Goal: Information Seeking & Learning: Understand process/instructions

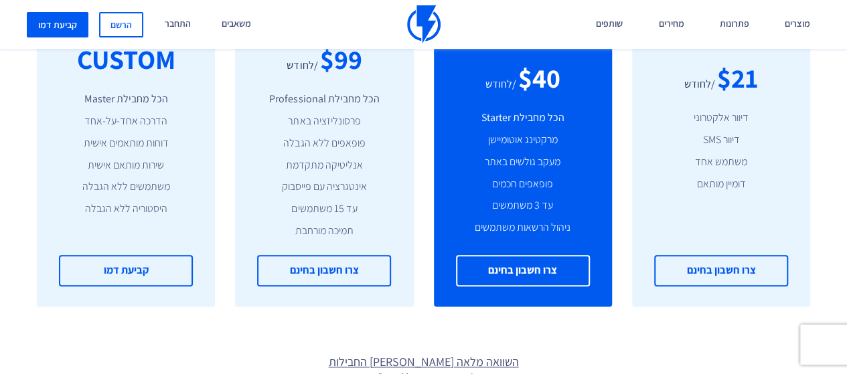
scroll to position [670, 0]
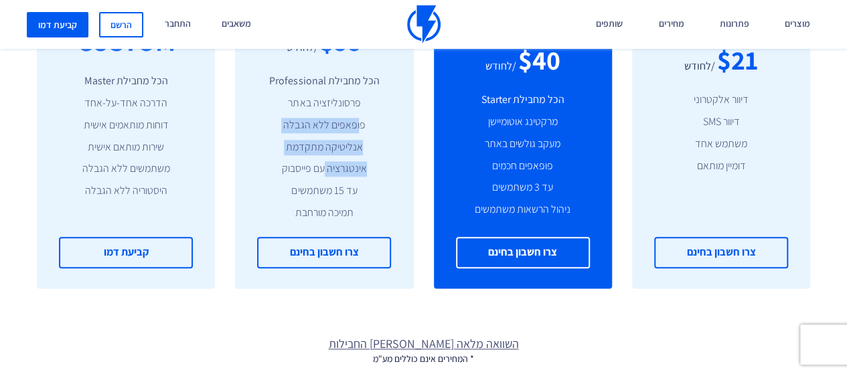
drag, startPoint x: 359, startPoint y: 128, endPoint x: 324, endPoint y: 156, distance: 45.3
click at [324, 156] on ul "הכל מחבילת Professional פרסונליזציה באתר פופאפים ללא הגבלה אנליטיקה מתקדמת אינט…" at bounding box center [324, 147] width 138 height 147
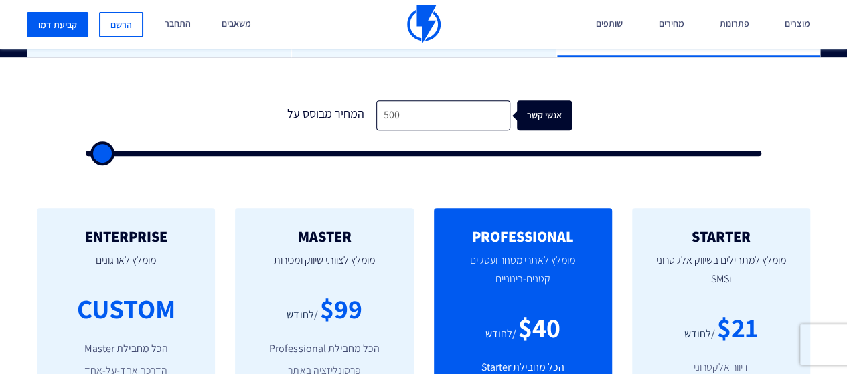
scroll to position [335, 0]
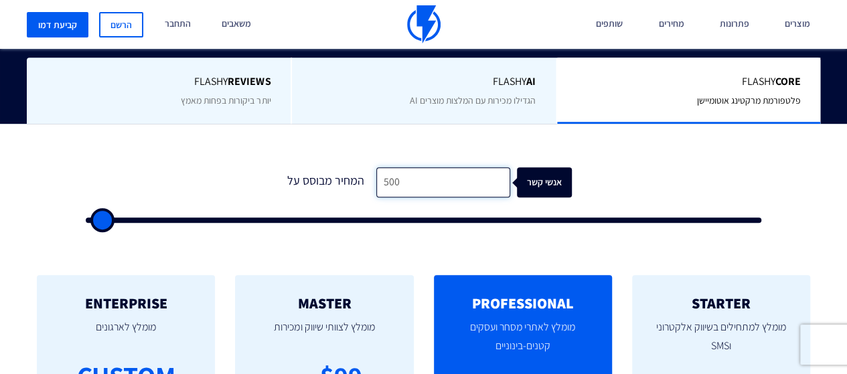
drag, startPoint x: 407, startPoint y: 184, endPoint x: 327, endPoint y: 163, distance: 82.9
click at [328, 164] on div "1 המחיר מבוסס על 500 אנשי קשר" at bounding box center [423, 191] width 703 height 115
type input "3"
type input "500"
type input "30"
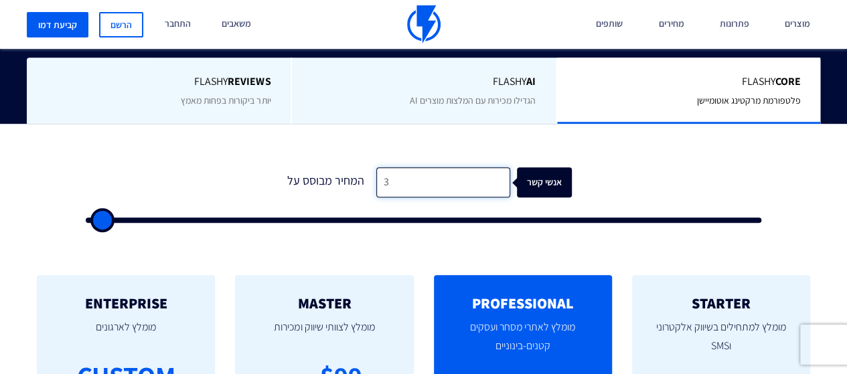
type input "500"
type input "300"
type input "500"
type input "3,000"
type input "3000"
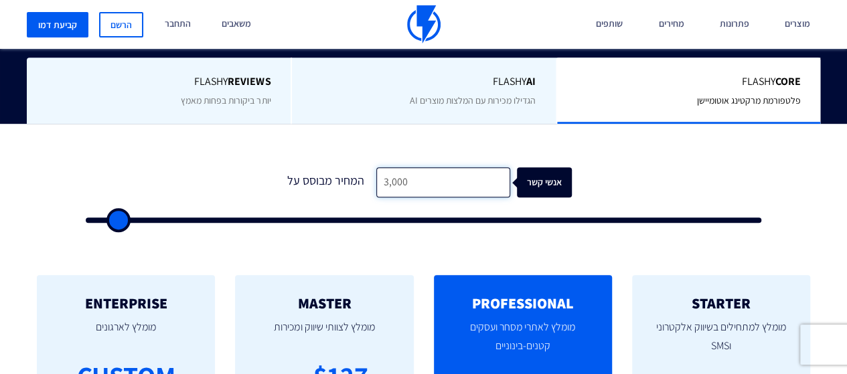
type input "3,000"
click at [682, 198] on form "0 המחיר מבוסס על 3,000 אנשי קשר" at bounding box center [424, 195] width 676 height 56
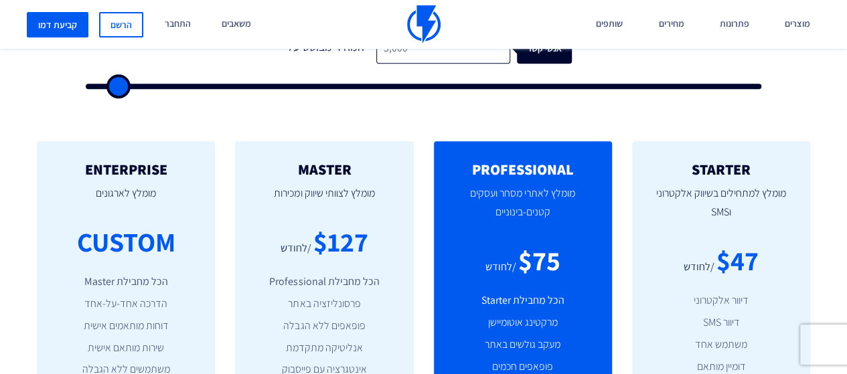
scroll to position [536, 0]
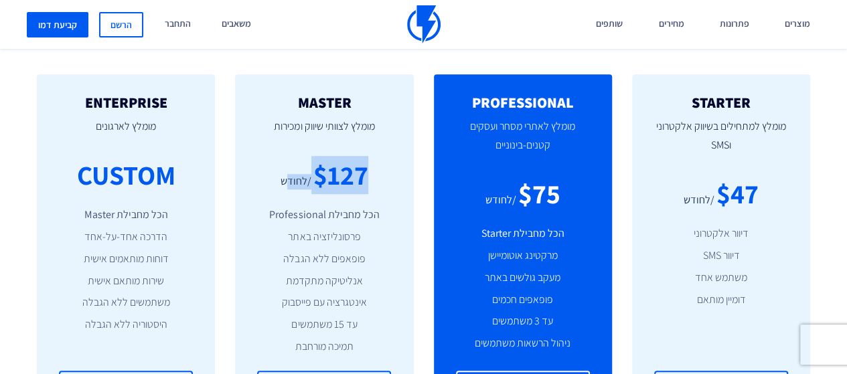
drag, startPoint x: 370, startPoint y: 169, endPoint x: 287, endPoint y: 182, distance: 84.7
click at [287, 182] on div "$127 /לחודש" at bounding box center [324, 175] width 138 height 38
click at [335, 213] on li "הכל מחבילת Professional" at bounding box center [324, 215] width 138 height 15
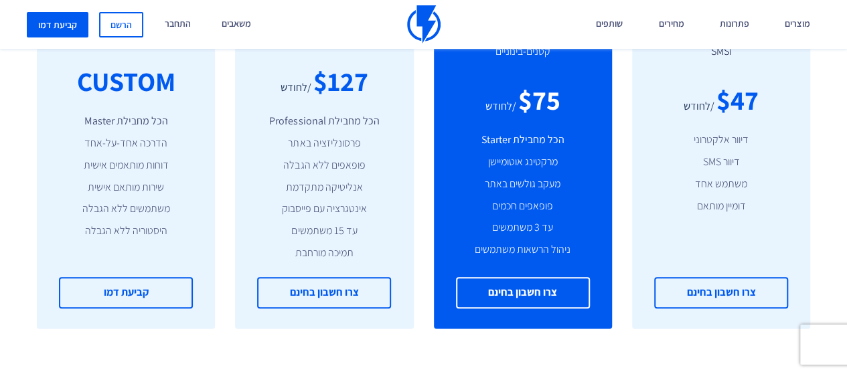
scroll to position [603, 0]
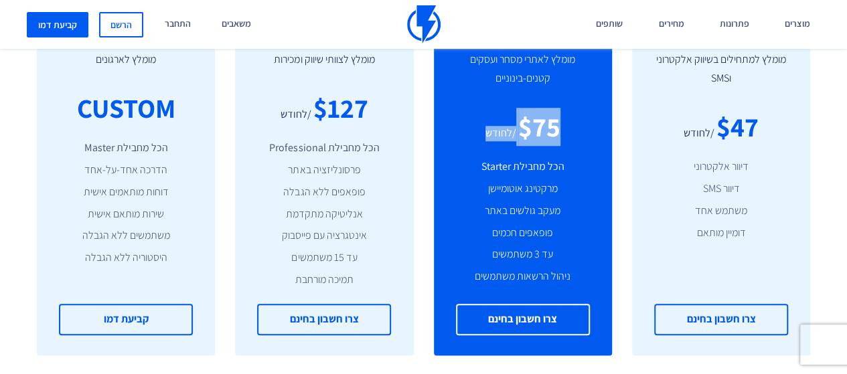
drag, startPoint x: 553, startPoint y: 125, endPoint x: 456, endPoint y: 135, distance: 97.6
click at [456, 135] on div "$75 /לחודש" at bounding box center [523, 127] width 138 height 38
click at [495, 161] on li "הכל מחבילת Starter" at bounding box center [523, 166] width 138 height 15
drag, startPoint x: 573, startPoint y: 138, endPoint x: 453, endPoint y: 129, distance: 120.9
click at [453, 129] on div "PROFESSIONAL מומלץ לאתרי מסחר ועסקים קטנים-בינוניים $75 /לחודש הכל מחבילת Start…" at bounding box center [523, 181] width 178 height 348
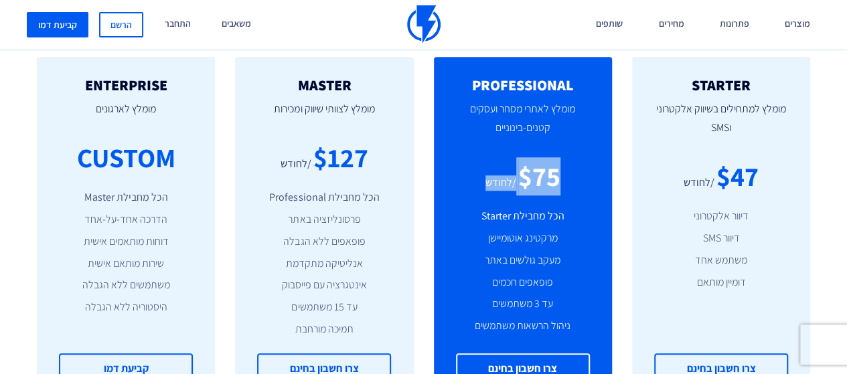
scroll to position [536, 0]
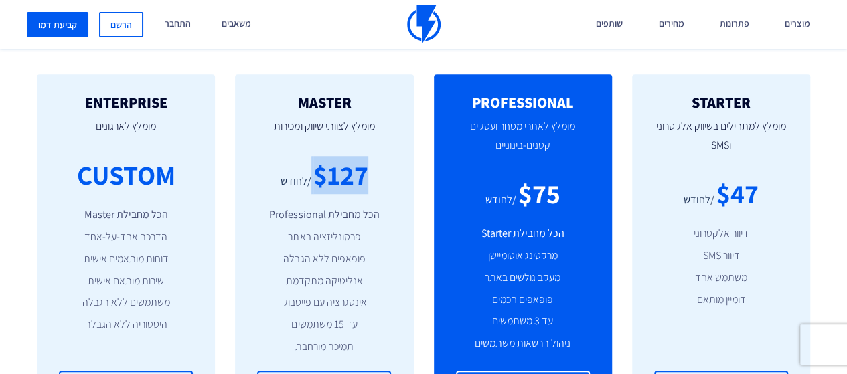
drag, startPoint x: 372, startPoint y: 167, endPoint x: 303, endPoint y: 169, distance: 69.7
click at [303, 169] on div "$127 /לחודש" at bounding box center [324, 175] width 138 height 38
click at [297, 169] on div "$127 /לחודש" at bounding box center [324, 175] width 138 height 38
click at [317, 192] on div "$127" at bounding box center [341, 175] width 55 height 38
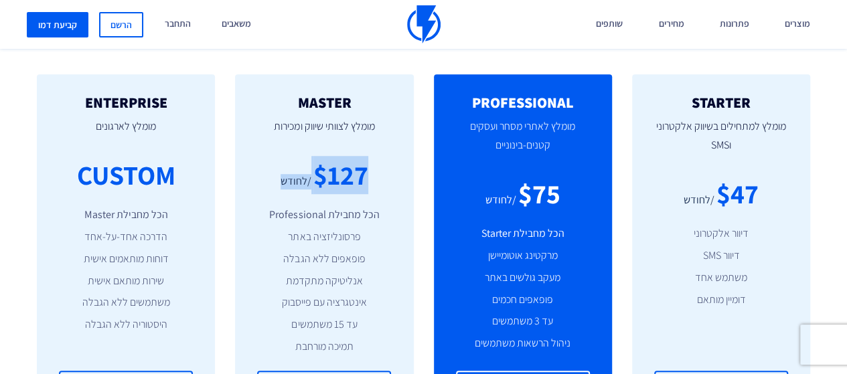
click at [317, 192] on div "$127" at bounding box center [341, 175] width 55 height 38
click at [348, 175] on div "$127" at bounding box center [341, 175] width 55 height 38
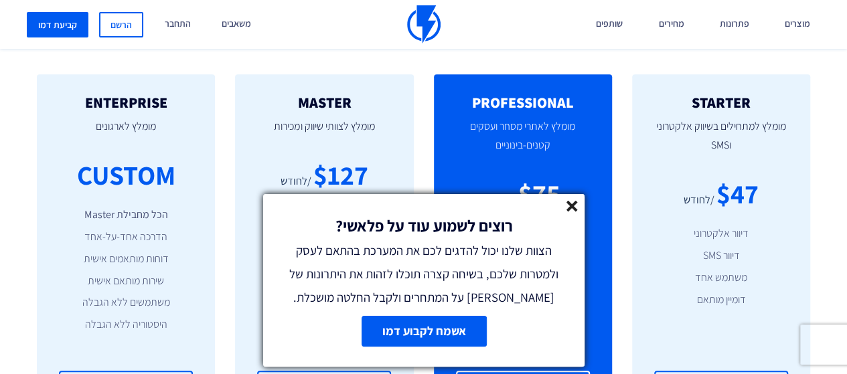
click at [567, 205] on icon at bounding box center [572, 206] width 11 height 11
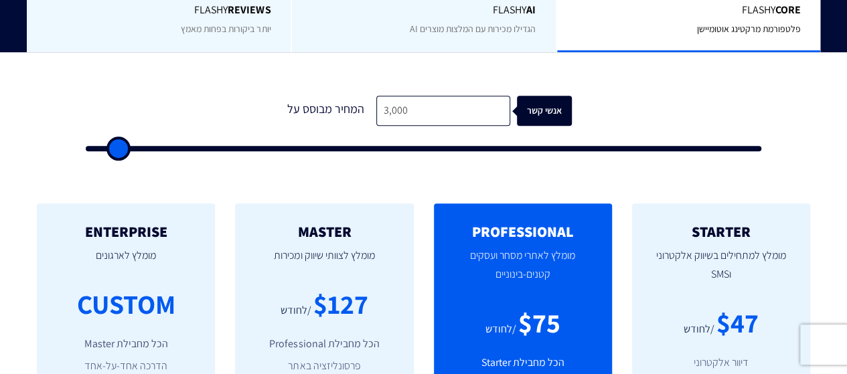
scroll to position [180, 0]
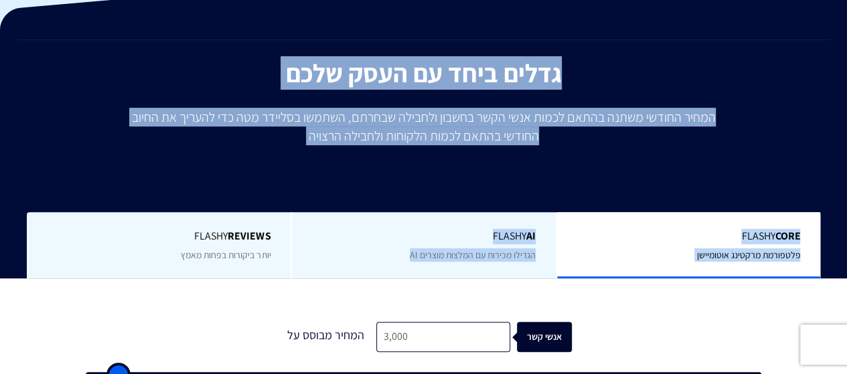
drag, startPoint x: 269, startPoint y: 151, endPoint x: 590, endPoint y: 82, distance: 327.6
click at [590, 82] on div "גדלים ביחד עם העסק שלכם המחיר החודשי משתנה בהתאם לכמות אנשי הקשר בחשבון ולחבילה…" at bounding box center [423, 169] width 827 height 219
click at [590, 82] on h2 "גדלים ביחד עם העסק שלכם" at bounding box center [423, 74] width 827 height 28
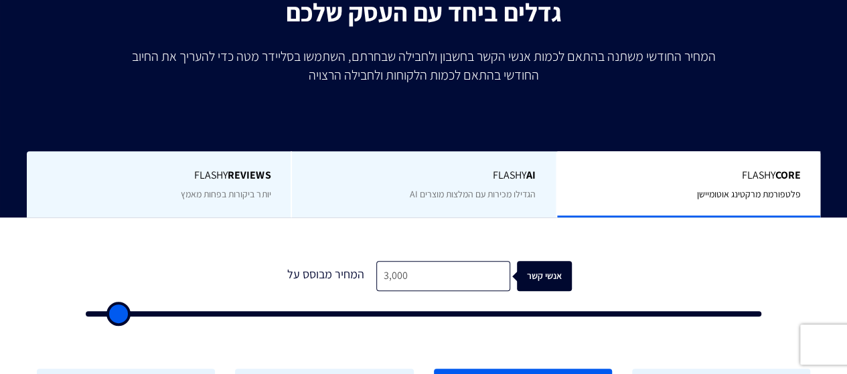
scroll to position [196, 0]
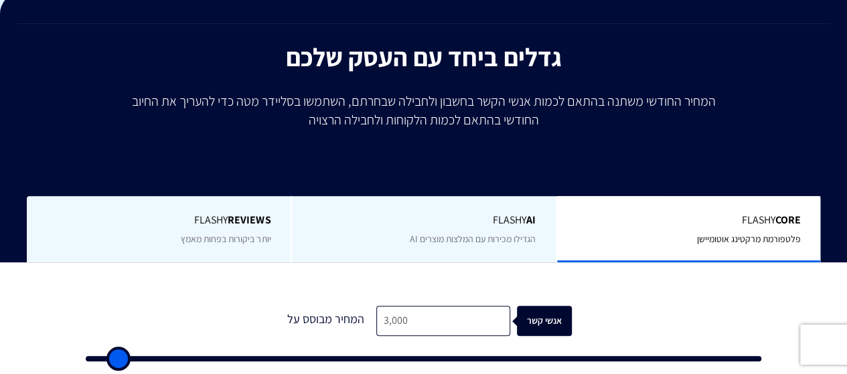
click at [379, 120] on p "המחיר החודשי משתנה בהתאם לכמות אנשי הקשר בחשבון ולחבילה שבחרתם, השתמשו בסליידר …" at bounding box center [424, 111] width 603 height 38
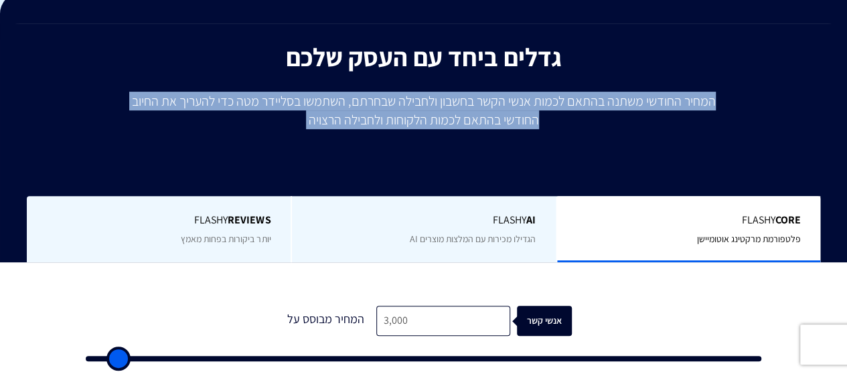
click at [379, 120] on p "המחיר החודשי משתנה בהתאם לכמות אנשי הקשר בחשבון ולחבילה שבחרתם, השתמשו בסליידר …" at bounding box center [424, 111] width 603 height 38
click at [556, 109] on p "המחיר החודשי משתנה בהתאם לכמות אנשי הקשר בחשבון ולחבילה שבחרתם, השתמשו בסליידר …" at bounding box center [424, 111] width 603 height 38
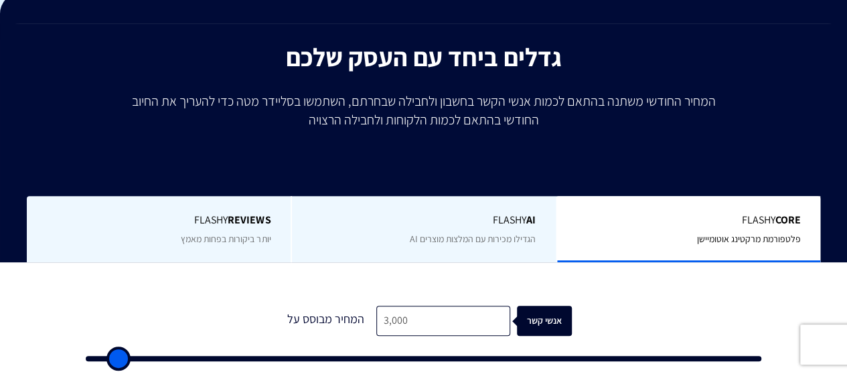
click at [434, 106] on p "המחיר החודשי משתנה בהתאם לכמות אנשי הקשר בחשבון ולחבילה שבחרתם, השתמשו בסליידר …" at bounding box center [424, 111] width 603 height 38
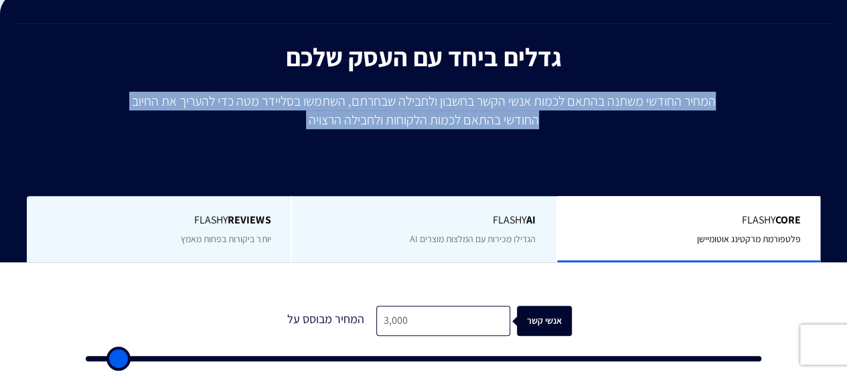
click at [434, 106] on p "המחיר החודשי משתנה בהתאם לכמות אנשי הקשר בחשבון ולחבילה שבחרתם, השתמשו בסליידר …" at bounding box center [424, 111] width 603 height 38
click at [494, 112] on p "המחיר החודשי משתנה בהתאם לכמות אנשי הקשר בחשבון ולחבילה שבחרתם, השתמשו בסליידר …" at bounding box center [424, 111] width 603 height 38
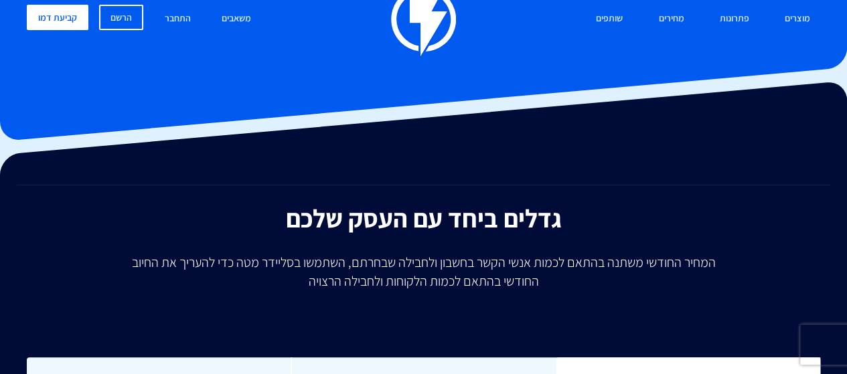
scroll to position [0, 0]
